Goal: Book appointment/travel/reservation

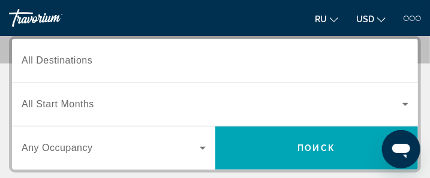
scroll to position [161, 0]
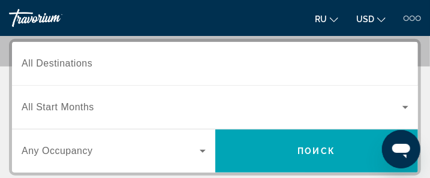
click at [405, 106] on icon "Search widget" at bounding box center [405, 107] width 6 height 3
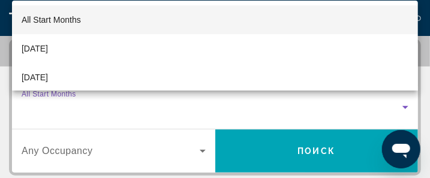
scroll to position [161, 0]
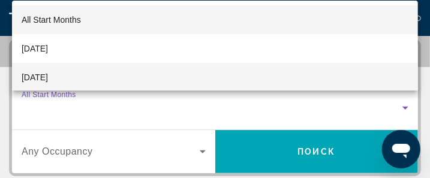
click at [125, 78] on mat-option "[DATE]" at bounding box center [215, 77] width 406 height 29
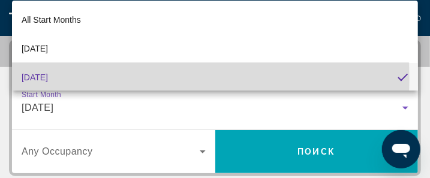
scroll to position [0, 0]
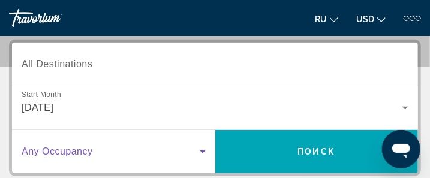
click at [201, 150] on icon "Search widget" at bounding box center [203, 151] width 6 height 3
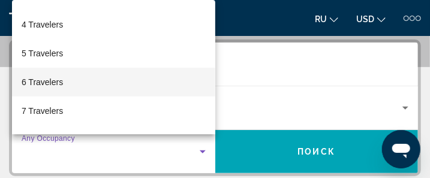
scroll to position [90, 0]
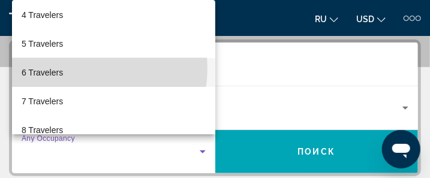
click at [80, 68] on mat-option "6 Travelers" at bounding box center [113, 72] width 203 height 29
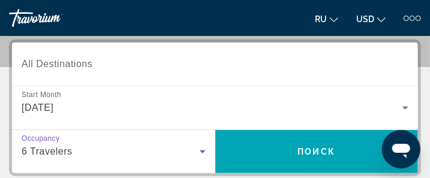
click at [201, 149] on icon "Search widget" at bounding box center [202, 151] width 14 height 14
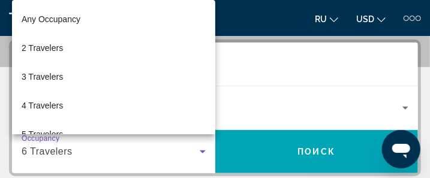
scroll to position [43, 0]
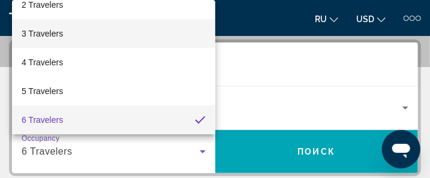
click at [114, 31] on mat-option "3 Travelers" at bounding box center [113, 33] width 203 height 29
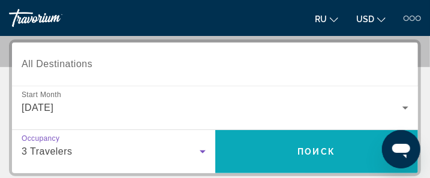
click at [315, 148] on span "Поиск" at bounding box center [317, 152] width 38 height 10
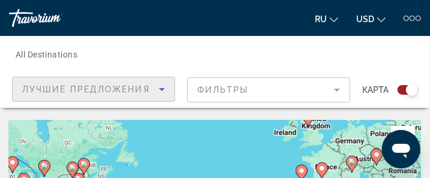
click at [162, 88] on icon "Sort by" at bounding box center [162, 89] width 6 height 3
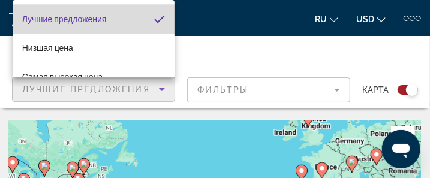
click at [154, 17] on mat-pseudo-checkbox "Sort by" at bounding box center [159, 19] width 11 height 11
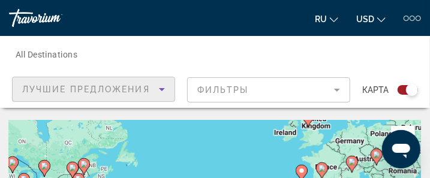
click at [337, 87] on mat-form-field "Фильтры" at bounding box center [268, 89] width 163 height 25
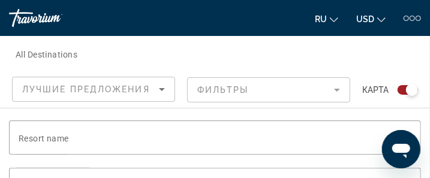
scroll to position [216, 0]
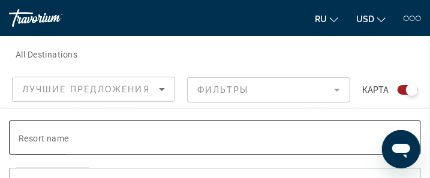
drag, startPoint x: 432, startPoint y: 172, endPoint x: 186, endPoint y: 137, distance: 248.2
click at [186, 137] on input "Resort name" at bounding box center [215, 138] width 392 height 14
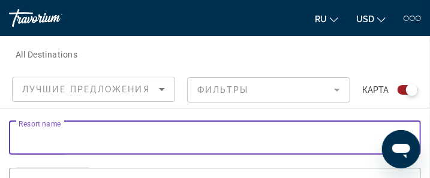
click at [26, 137] on input "Resort name" at bounding box center [215, 138] width 392 height 14
type input "**"
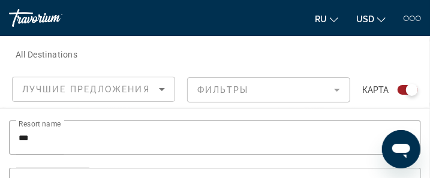
click at [401, 147] on icon "Open messaging window" at bounding box center [400, 150] width 18 height 14
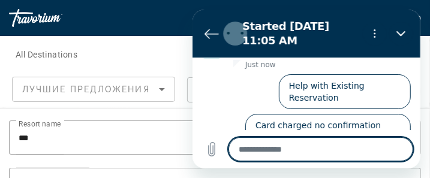
scroll to position [16, 0]
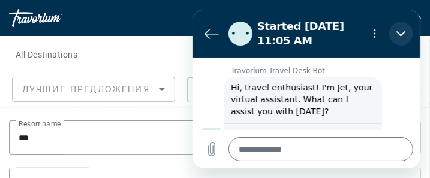
click at [400, 33] on icon "Close" at bounding box center [400, 34] width 10 height 10
type textarea "*"
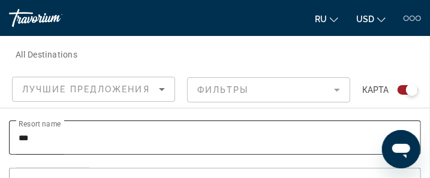
click at [31, 139] on input "**" at bounding box center [215, 138] width 392 height 14
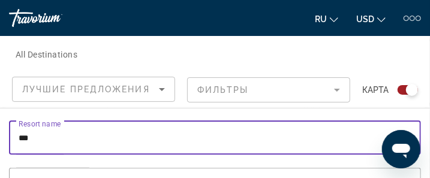
type input "*"
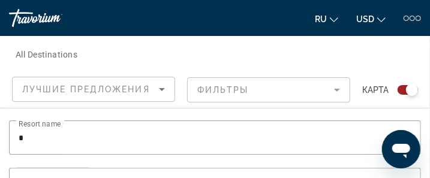
click at [413, 20] on div at bounding box center [411, 18] width 5 height 5
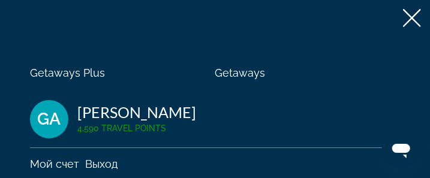
click at [403, 20] on icon at bounding box center [412, 18] width 18 height 18
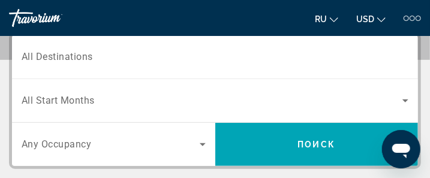
scroll to position [160, 0]
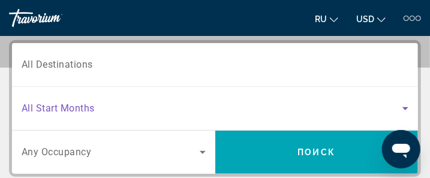
click at [98, 107] on span "Search widget" at bounding box center [212, 108] width 380 height 14
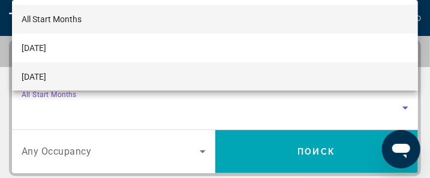
click at [72, 75] on mat-option "[DATE]" at bounding box center [215, 76] width 406 height 29
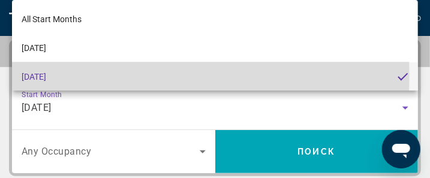
scroll to position [1, 0]
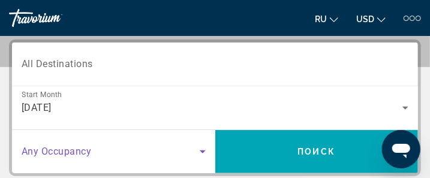
click at [200, 151] on icon "Search widget" at bounding box center [202, 151] width 14 height 14
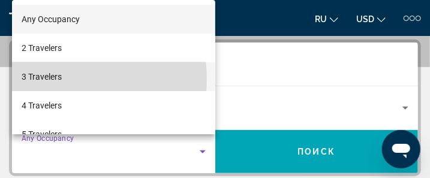
click at [58, 79] on span "3 Travelers" at bounding box center [42, 76] width 40 height 14
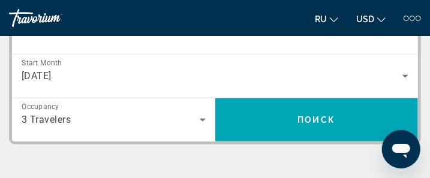
scroll to position [185, 0]
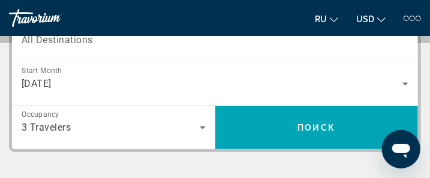
click at [402, 146] on icon "Open messaging window" at bounding box center [400, 150] width 18 height 14
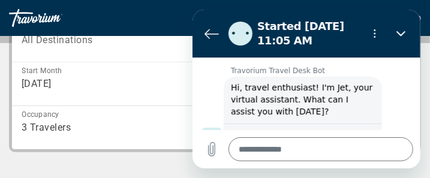
click at [155, 166] on div "Destination All Destinations Start Month All Start Months [DATE] Occupancy Any …" at bounding box center [215, 144] width 430 height 256
click at [399, 34] on icon "Close" at bounding box center [400, 34] width 10 height 10
type textarea "*"
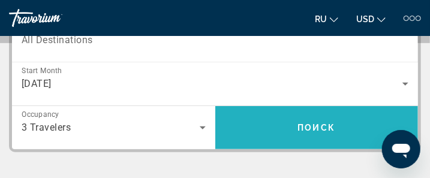
click at [317, 121] on span "Search widget" at bounding box center [316, 127] width 203 height 29
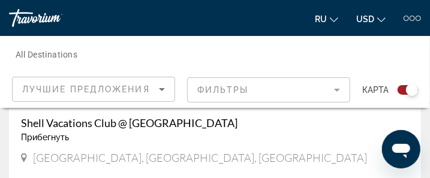
scroll to position [2119, 0]
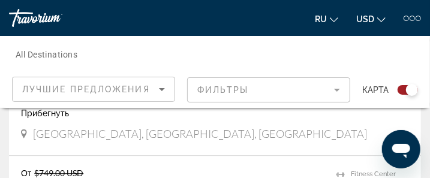
drag, startPoint x: 433, startPoint y: 172, endPoint x: 211, endPoint y: 131, distance: 224.9
click at [211, 131] on div "[GEOGRAPHIC_DATA], [GEOGRAPHIC_DATA], [GEOGRAPHIC_DATA]" at bounding box center [215, 133] width 388 height 13
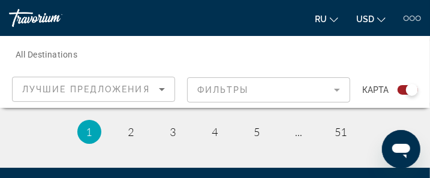
scroll to position [5100, 0]
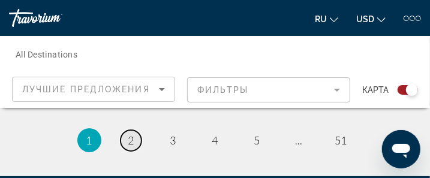
click at [134, 136] on span "2" at bounding box center [131, 140] width 6 height 13
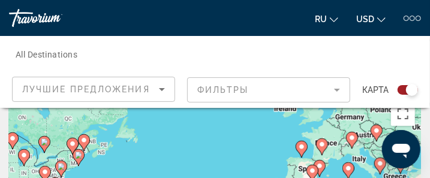
scroll to position [72, 0]
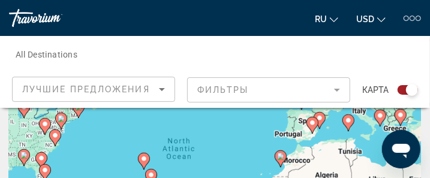
click at [59, 118] on image "Main content" at bounding box center [61, 118] width 7 height 7
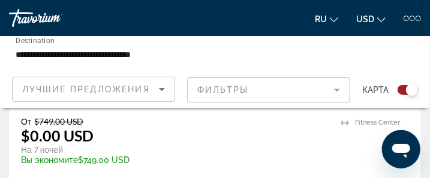
scroll to position [1007, 0]
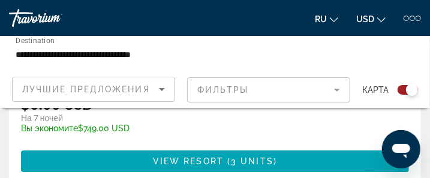
drag, startPoint x: 432, startPoint y: 171, endPoint x: 228, endPoint y: 168, distance: 203.7
click at [228, 168] on div "От $749.00 USD $0.00 USD На 7 ночей Вы экономите $749.00 USD temp 4.5 [GEOGRAPH…" at bounding box center [215, 127] width 412 height 111
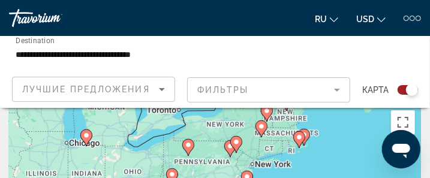
scroll to position [0, 0]
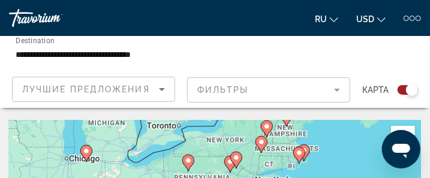
click at [189, 161] on image "Main content" at bounding box center [188, 160] width 7 height 7
type input "**********"
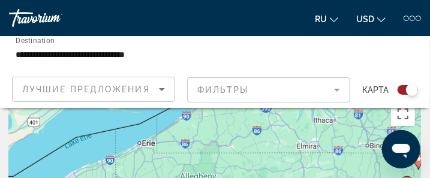
scroll to position [16, 0]
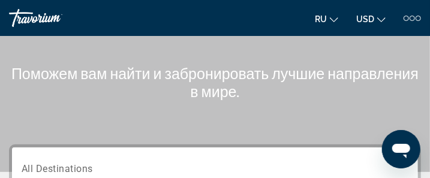
scroll to position [40, 0]
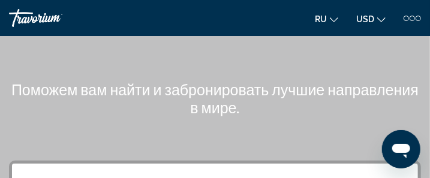
click at [401, 146] on icon "Open messaging window" at bounding box center [400, 150] width 18 height 14
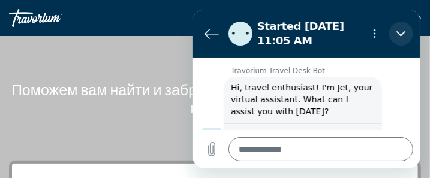
click at [400, 29] on icon "Close" at bounding box center [400, 34] width 10 height 10
type textarea "*"
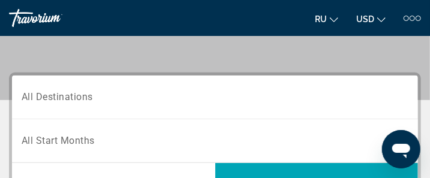
scroll to position [152, 0]
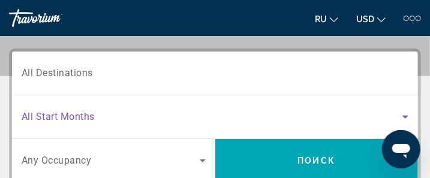
click at [110, 117] on span "Search widget" at bounding box center [212, 117] width 380 height 14
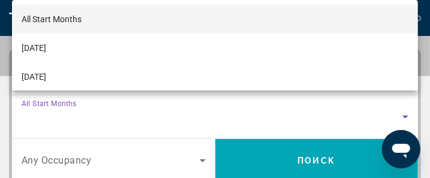
scroll to position [161, 0]
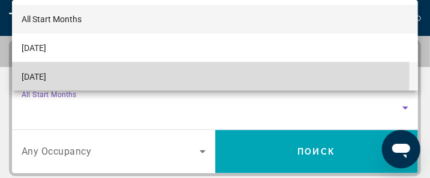
click at [85, 74] on mat-option "[DATE]" at bounding box center [215, 76] width 406 height 29
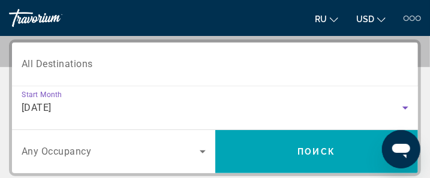
click at [203, 148] on icon "Search widget" at bounding box center [202, 151] width 14 height 14
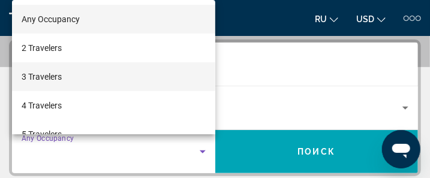
click at [58, 75] on span "3 Travelers" at bounding box center [42, 76] width 40 height 14
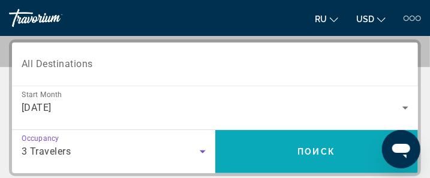
click at [323, 149] on span "Поиск" at bounding box center [317, 152] width 38 height 10
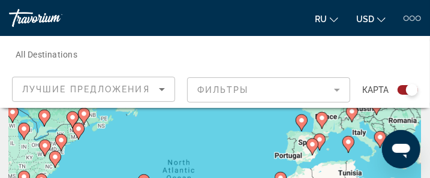
scroll to position [40, 0]
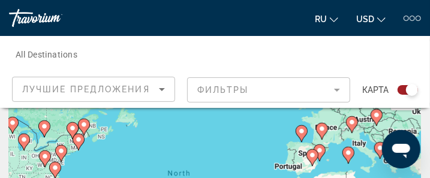
click at [60, 149] on image "Main content" at bounding box center [61, 150] width 7 height 7
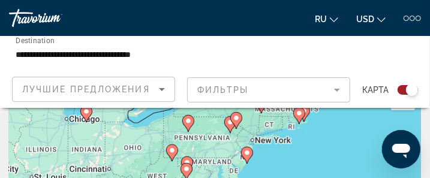
click at [247, 153] on image "Main content" at bounding box center [246, 152] width 7 height 7
type input "**********"
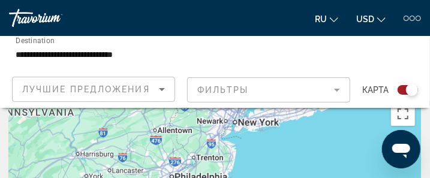
scroll to position [16, 0]
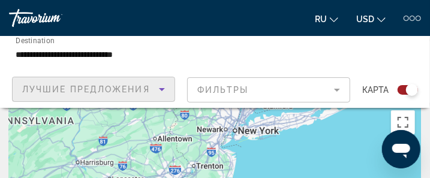
click at [161, 89] on icon "Sort by" at bounding box center [162, 89] width 6 height 3
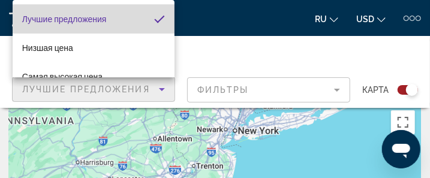
click at [154, 18] on mat-pseudo-checkbox "Sort by" at bounding box center [159, 19] width 11 height 11
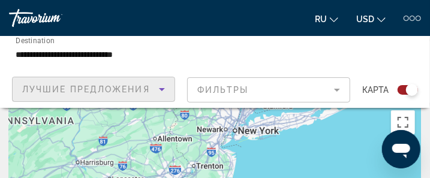
click at [337, 89] on mat-form-field "Фильтры" at bounding box center [268, 89] width 163 height 25
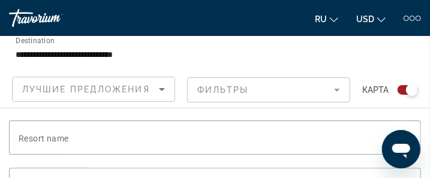
click at [338, 89] on mat-form-field "Фильтры" at bounding box center [268, 89] width 163 height 25
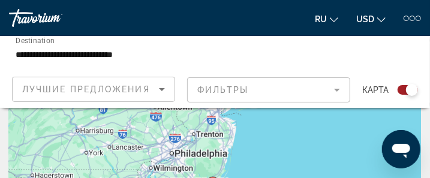
scroll to position [0, 0]
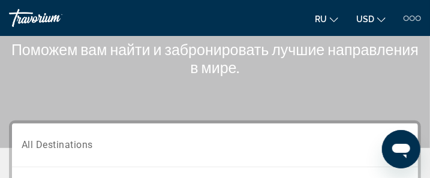
scroll to position [192, 0]
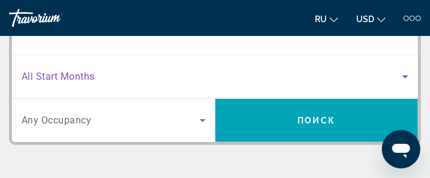
click at [115, 80] on span "Search widget" at bounding box center [212, 76] width 380 height 14
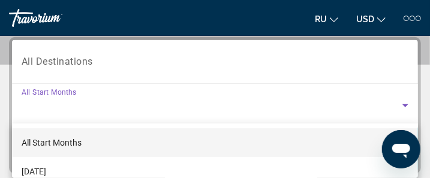
scroll to position [161, 0]
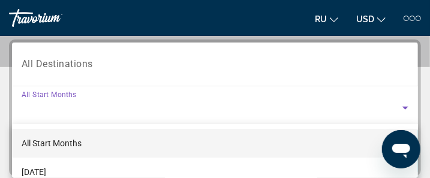
click at [403, 105] on div at bounding box center [215, 89] width 430 height 178
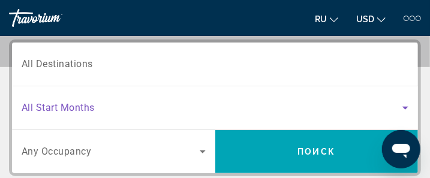
click at [103, 101] on span "Search widget" at bounding box center [212, 108] width 380 height 14
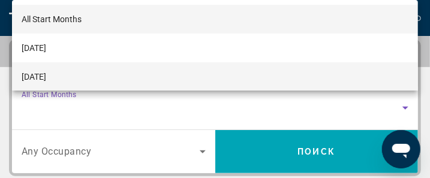
click at [92, 74] on mat-option "[DATE]" at bounding box center [215, 76] width 406 height 29
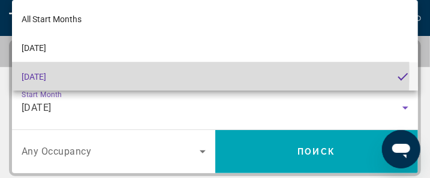
scroll to position [1, 0]
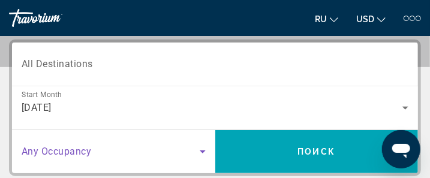
click at [202, 149] on icon "Search widget" at bounding box center [202, 151] width 14 height 14
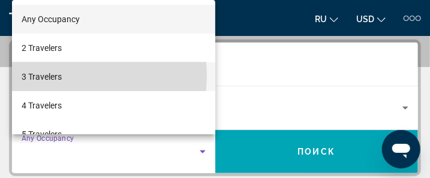
click at [54, 75] on span "3 Travelers" at bounding box center [42, 76] width 40 height 14
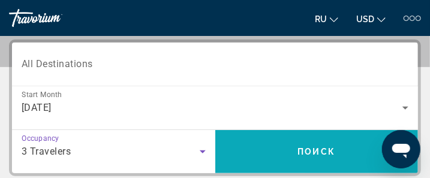
click at [320, 156] on span "Search widget" at bounding box center [316, 151] width 203 height 29
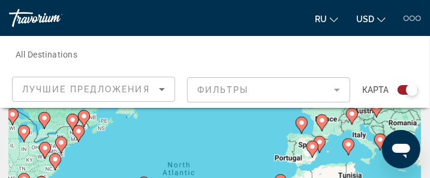
scroll to position [24, 0]
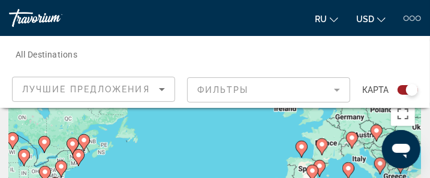
click at [77, 152] on gmp-advanced-marker "Main content" at bounding box center [73, 146] width 12 height 18
type input "**********"
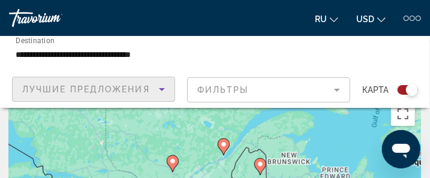
click at [159, 88] on icon "Sort by" at bounding box center [162, 89] width 6 height 3
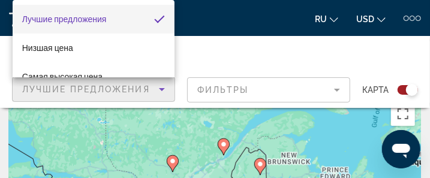
click at [162, 88] on div at bounding box center [215, 89] width 430 height 178
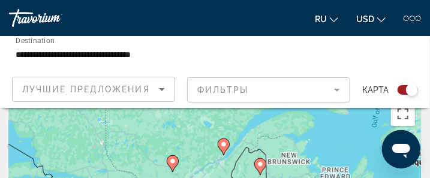
click at [403, 89] on div "Search widget" at bounding box center [407, 90] width 20 height 10
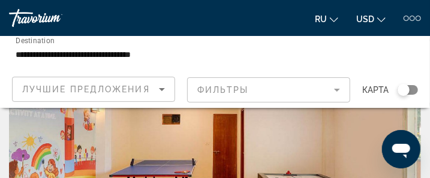
scroll to position [4541, 0]
